Goal: Find contact information: Find contact information

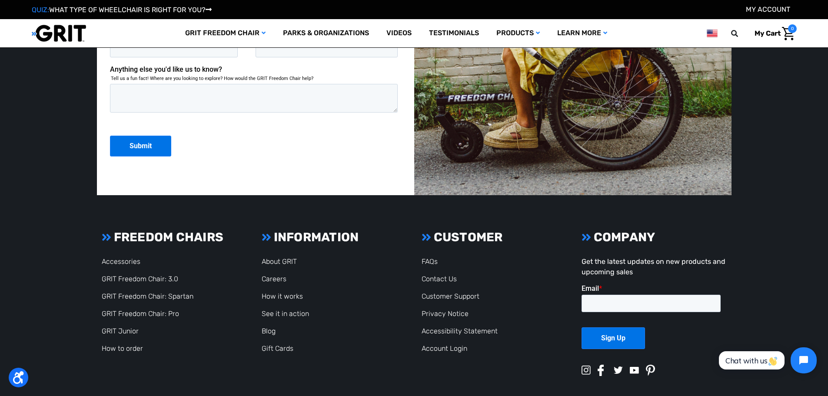
scroll to position [2347, 0]
click at [428, 276] on link "Contact Us" at bounding box center [439, 278] width 35 height 8
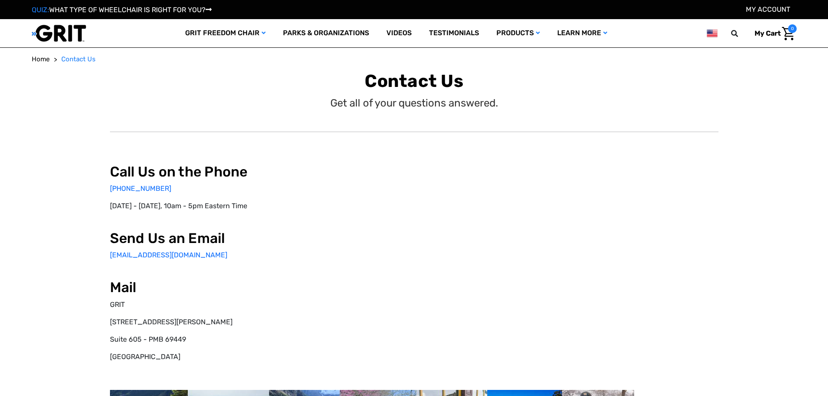
select select "US"
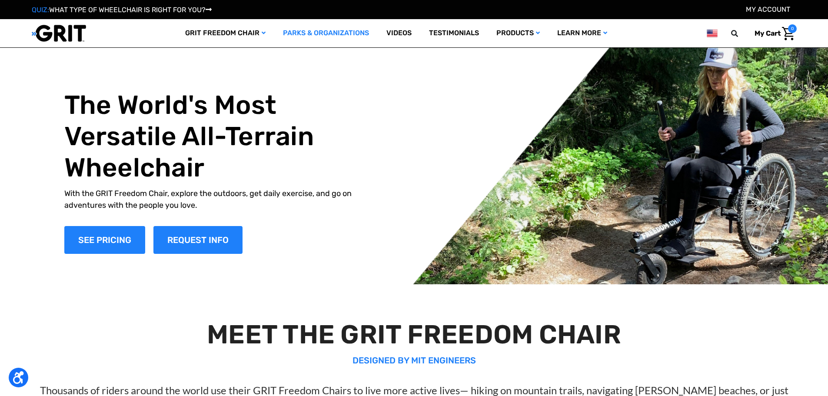
click at [323, 26] on link "Parks & Organizations" at bounding box center [325, 33] width 103 height 28
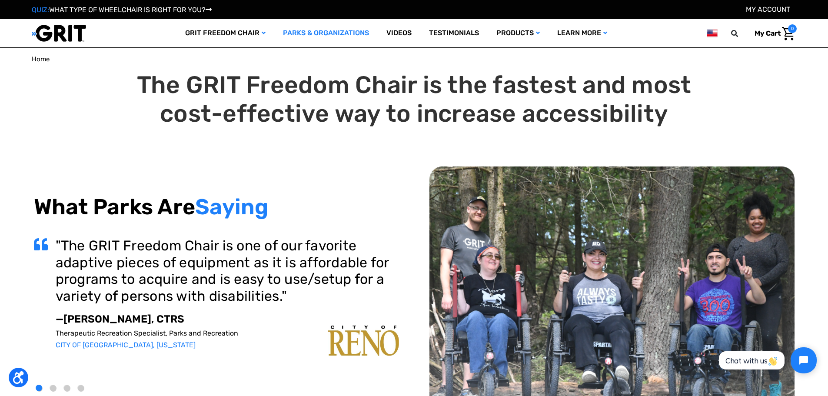
click at [43, 62] on span "Home" at bounding box center [41, 59] width 18 height 8
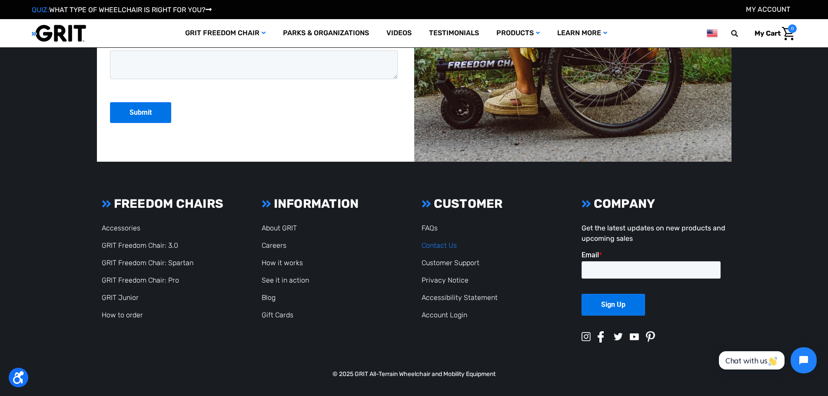
click at [450, 247] on link "Contact Us" at bounding box center [439, 245] width 35 height 8
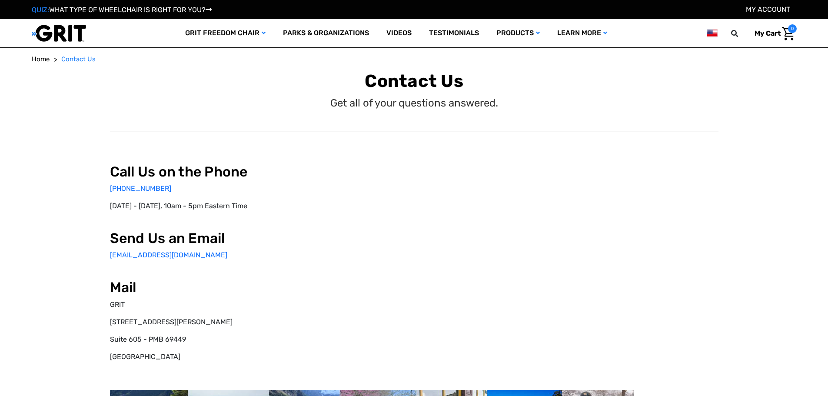
select select "US"
